Goal: Use online tool/utility

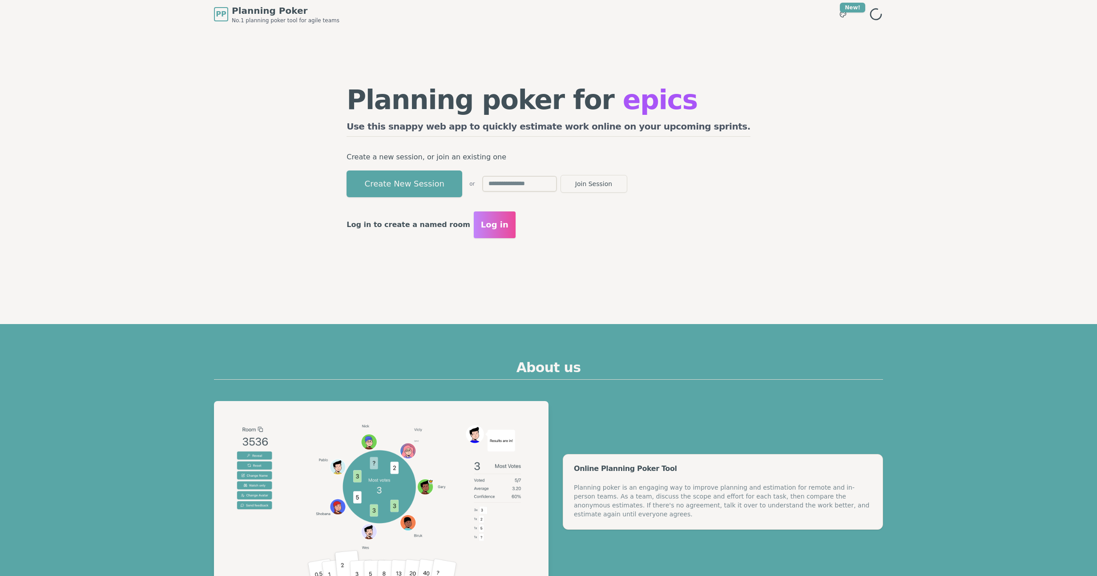
click at [462, 186] on button "Create New Session" at bounding box center [405, 183] width 116 height 27
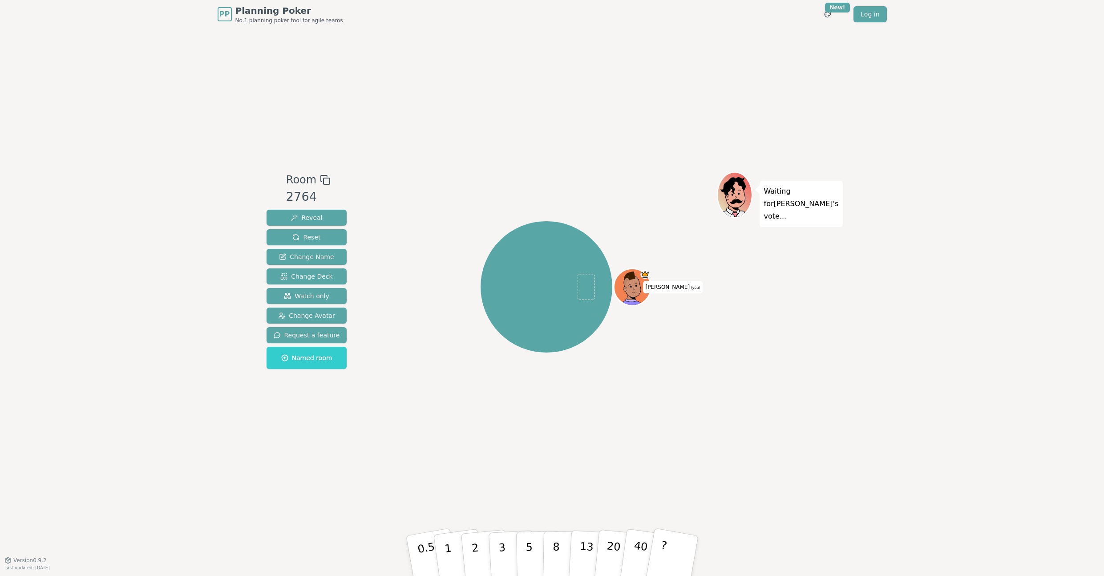
click at [210, 101] on div "PP Planning Poker No.1 planning poker tool for agile teams Toggle theme New! Lo…" at bounding box center [552, 288] width 1104 height 576
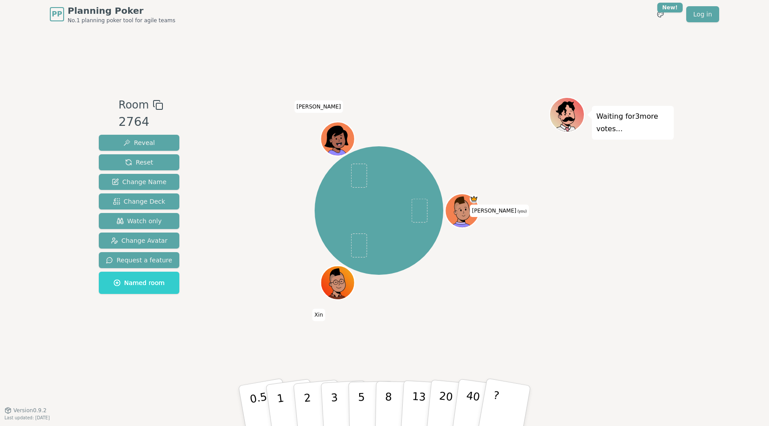
click at [460, 107] on div at bounding box center [379, 105] width 340 height 16
click at [335, 403] on p "3" at bounding box center [335, 407] width 10 height 48
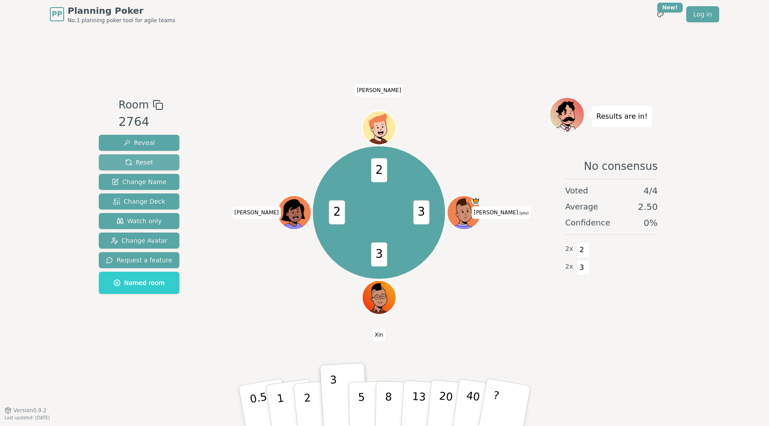
click at [141, 162] on span "Reset" at bounding box center [139, 162] width 28 height 9
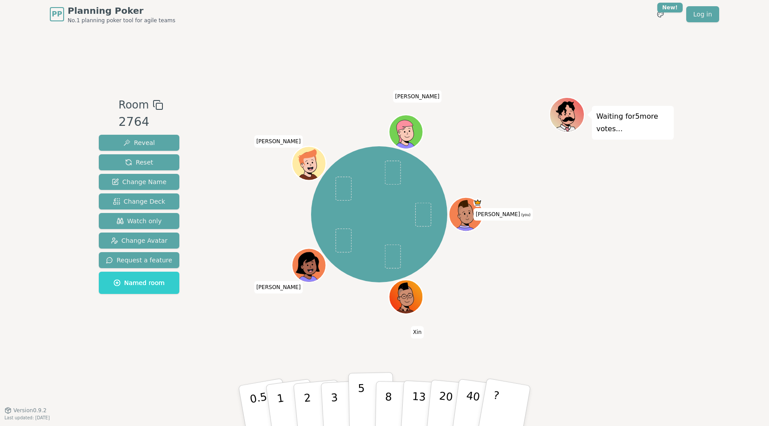
click at [362, 394] on p "5" at bounding box center [362, 406] width 8 height 48
